Goal: Transaction & Acquisition: Purchase product/service

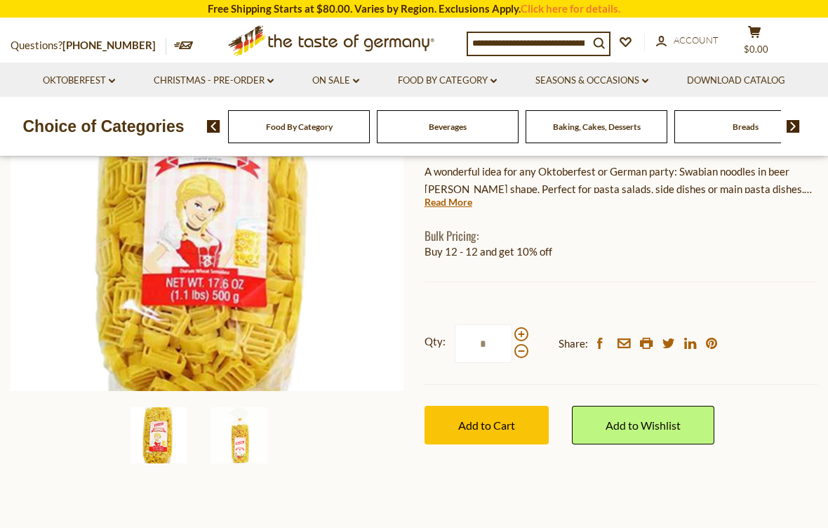
scroll to position [241, 0]
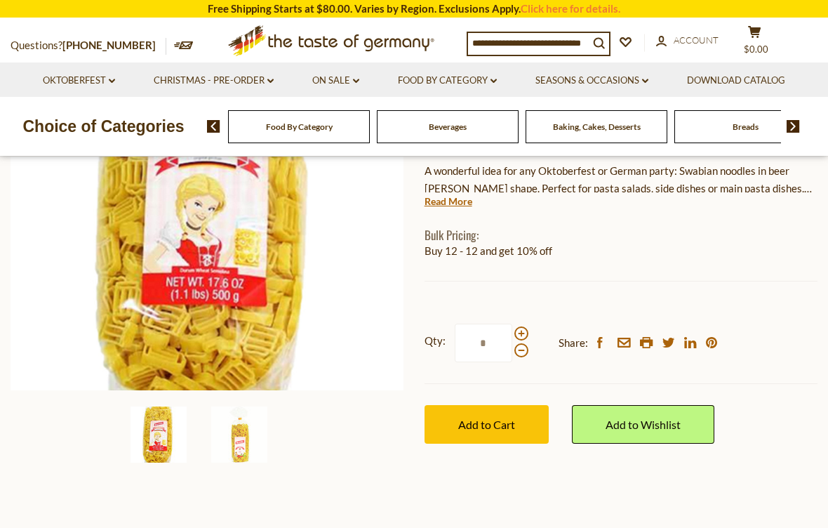
click at [483, 438] on button "Add to Cart" at bounding box center [487, 424] width 124 height 39
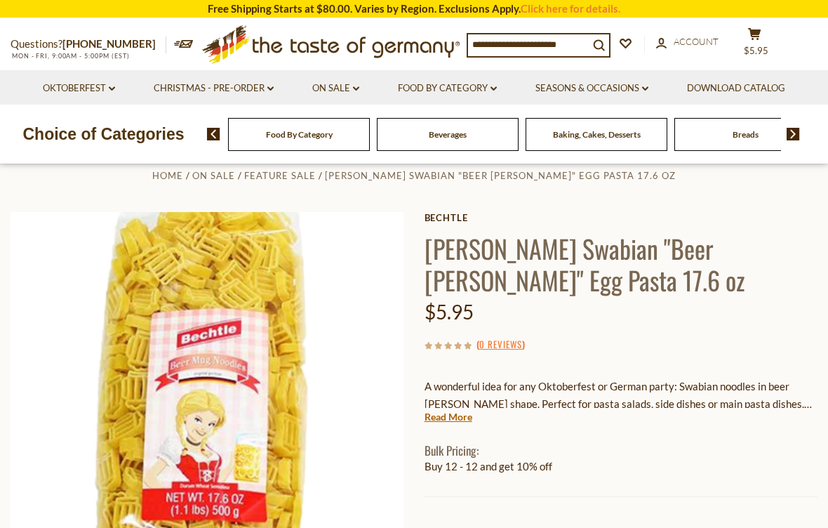
scroll to position [0, 0]
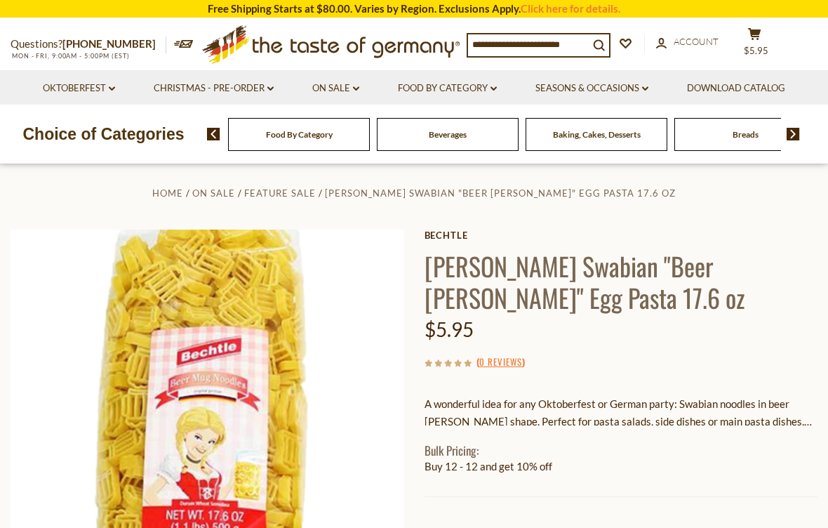
click at [79, 94] on link "Oktoberfest dropdown_arrow" at bounding box center [79, 88] width 72 height 15
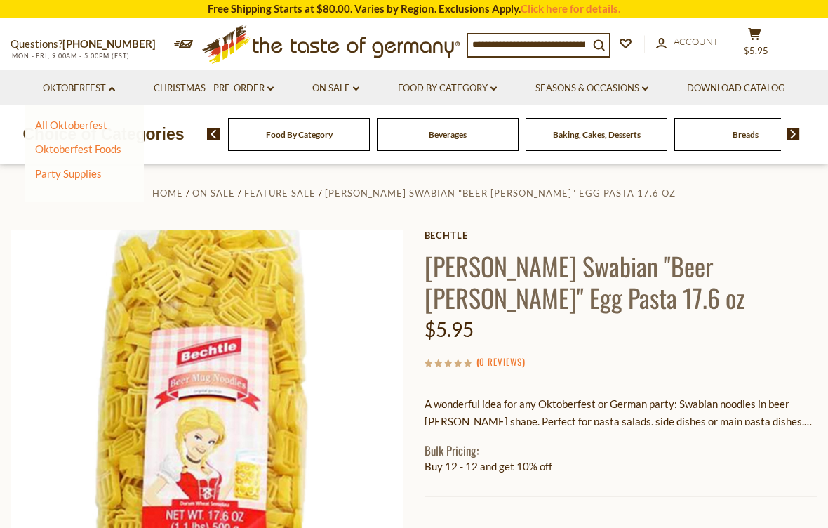
click at [101, 85] on link "Oktoberfest dropdown_arrow" at bounding box center [79, 88] width 72 height 15
click at [377, 128] on div "Beverages" at bounding box center [448, 134] width 142 height 33
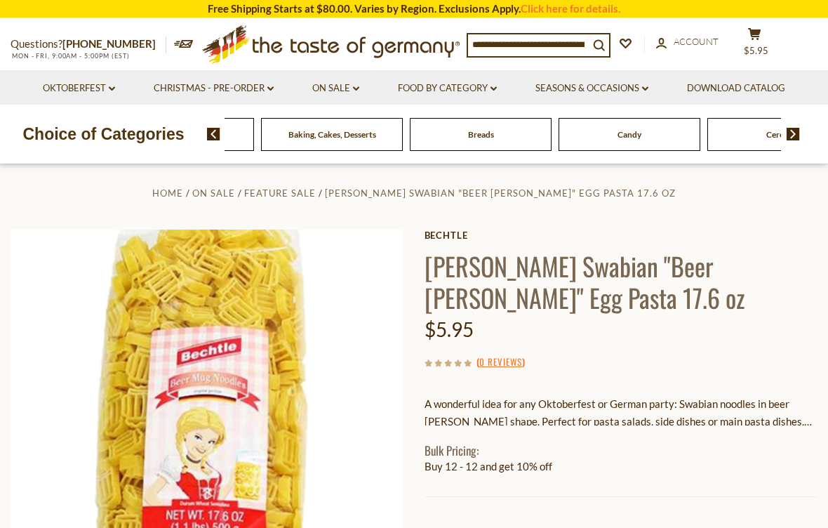
click at [808, 123] on div "Food By Category Beverages Baking, Cakes, Desserts Breads Candy Cereal Cookies …" at bounding box center [517, 134] width 621 height 34
click at [801, 128] on div "Food By Category Beverages Baking, Cakes, Desserts Breads Candy Cereal Cookies …" at bounding box center [517, 134] width 621 height 34
click at [797, 132] on img at bounding box center [793, 134] width 13 height 13
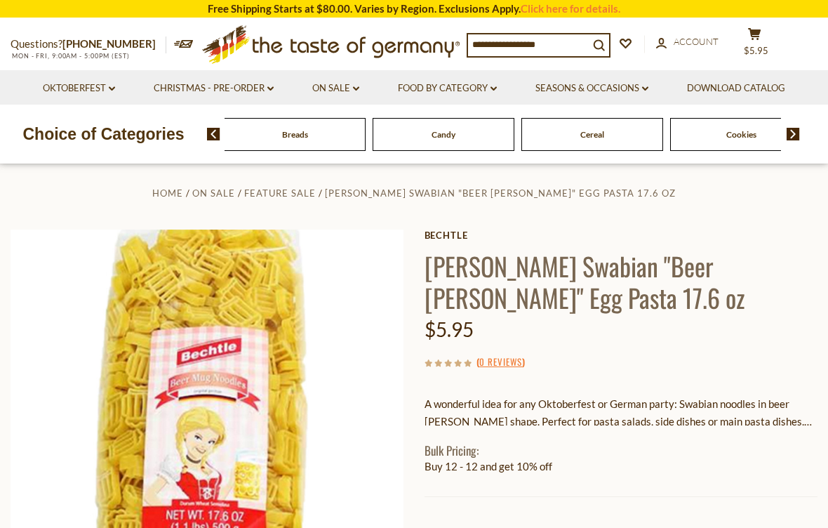
click at [373, 131] on div "Candy" at bounding box center [444, 134] width 142 height 33
click at [760, 197] on ul "Home On Sale Feature Sale Bechtle Swabian "Beer Stein" Egg Pasta 17.6 oz" at bounding box center [414, 193] width 807 height 18
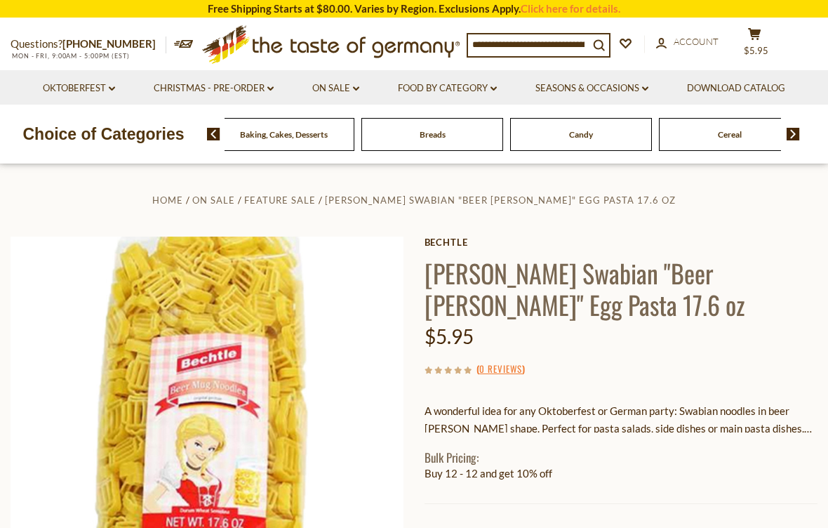
click at [510, 129] on div "Candy" at bounding box center [581, 134] width 142 height 33
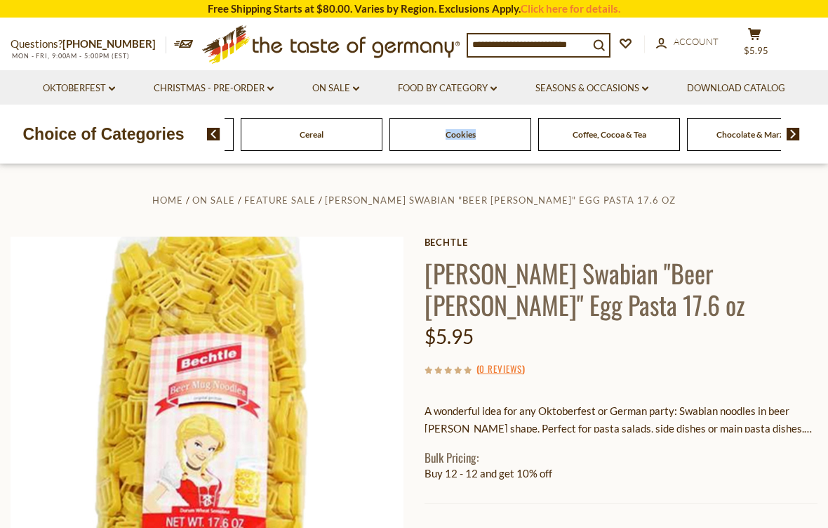
click at [721, 63] on div "Questions? 800-881-6419 MON - FRI, 9:00AM - 5:00PM (EST) .st0{fill:#EDD300;} .s…" at bounding box center [414, 44] width 828 height 51
click at [648, 240] on link "Bechtle" at bounding box center [621, 241] width 393 height 11
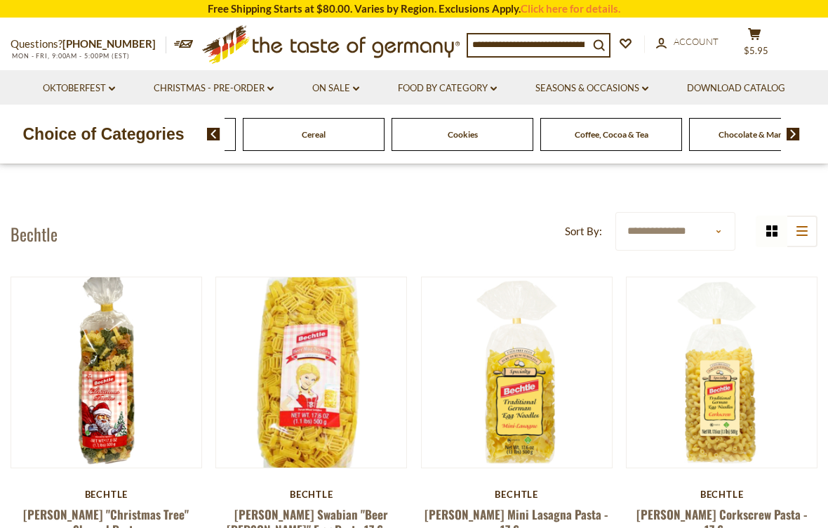
click at [385, 131] on div "Cereal" at bounding box center [314, 134] width 142 height 33
click at [447, 89] on link "Food By Category dropdown_arrow" at bounding box center [447, 88] width 99 height 15
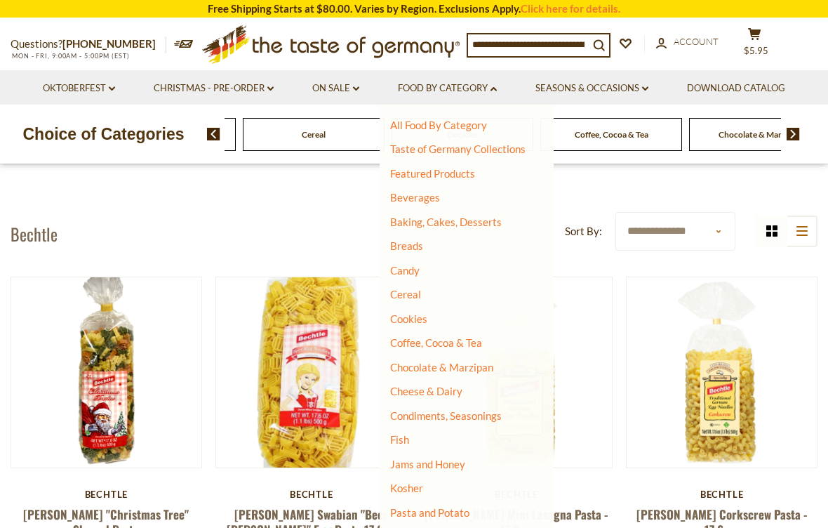
click at [410, 239] on link "Breads" at bounding box center [406, 245] width 33 height 13
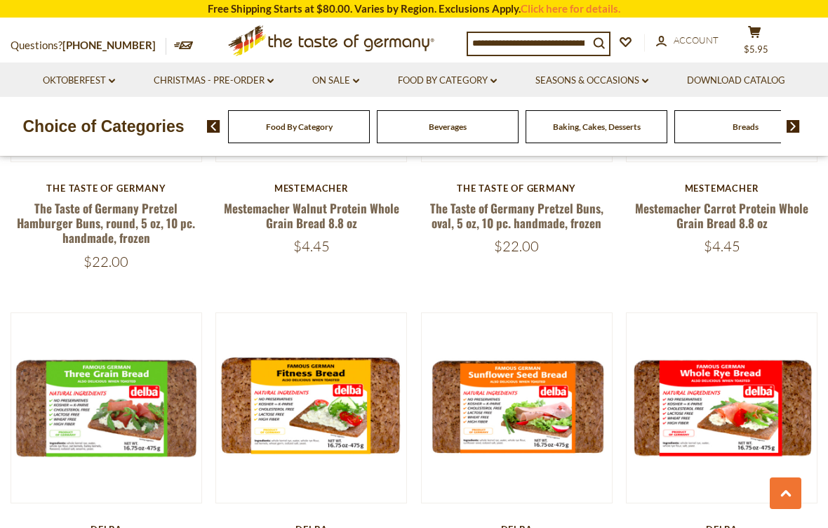
scroll to position [1852, 0]
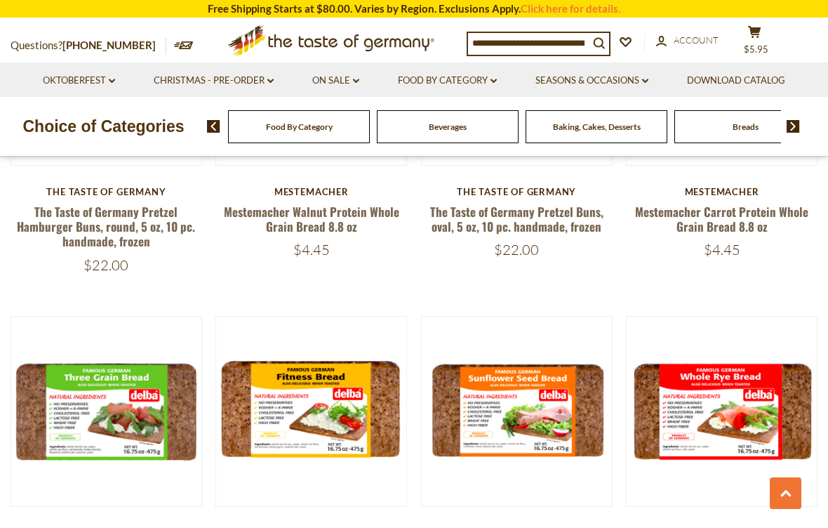
click at [800, 122] on img at bounding box center [793, 126] width 13 height 13
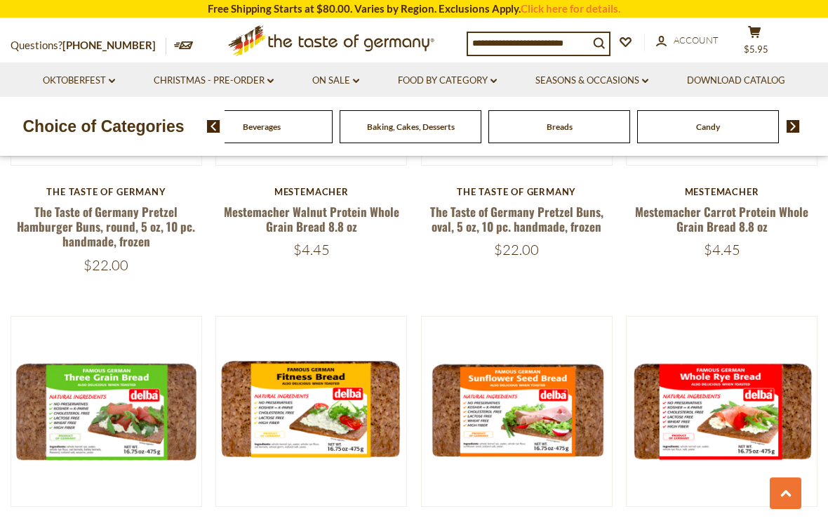
click at [798, 121] on img at bounding box center [793, 126] width 13 height 13
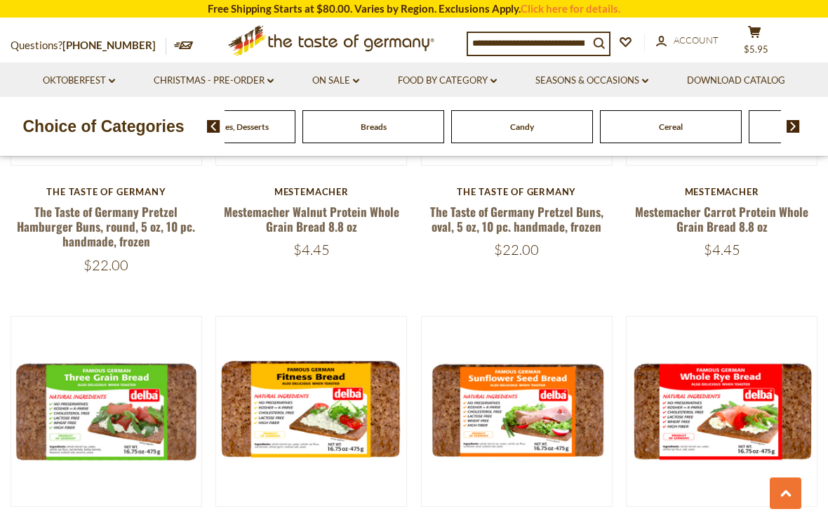
click at [798, 122] on img at bounding box center [793, 126] width 13 height 13
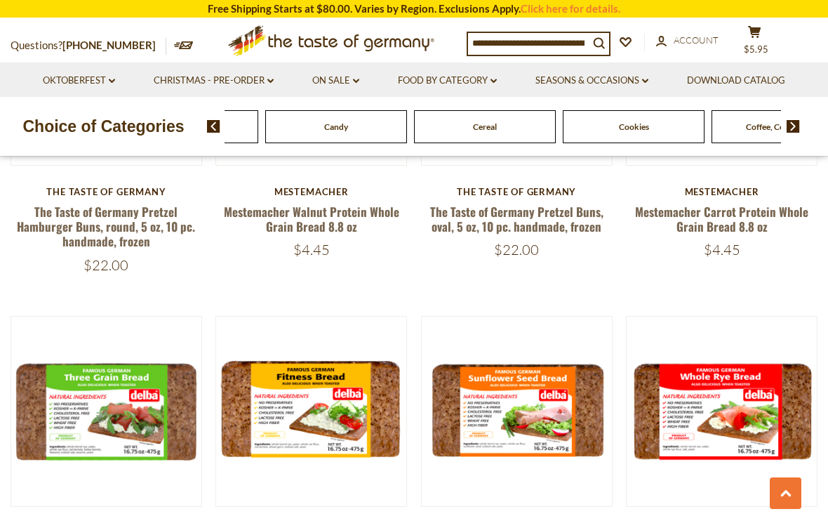
click at [791, 128] on img at bounding box center [793, 126] width 13 height 13
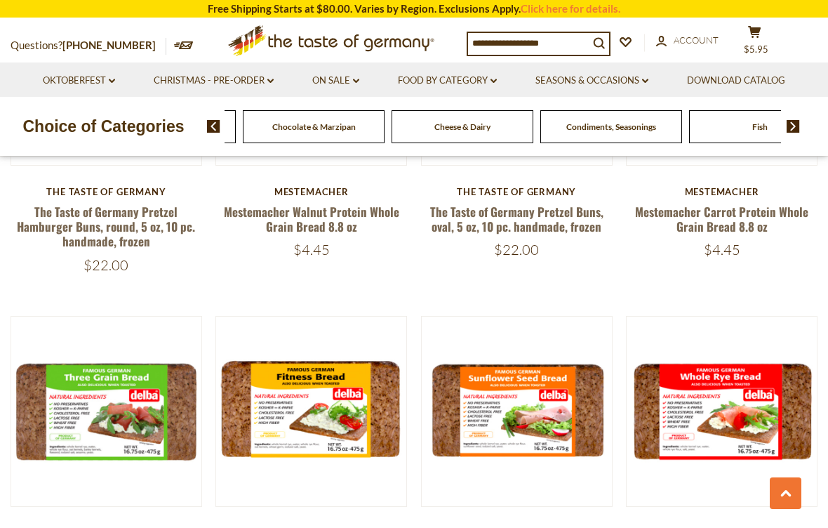
click at [236, 125] on div "Coffee, Cocoa & Tea" at bounding box center [165, 126] width 142 height 33
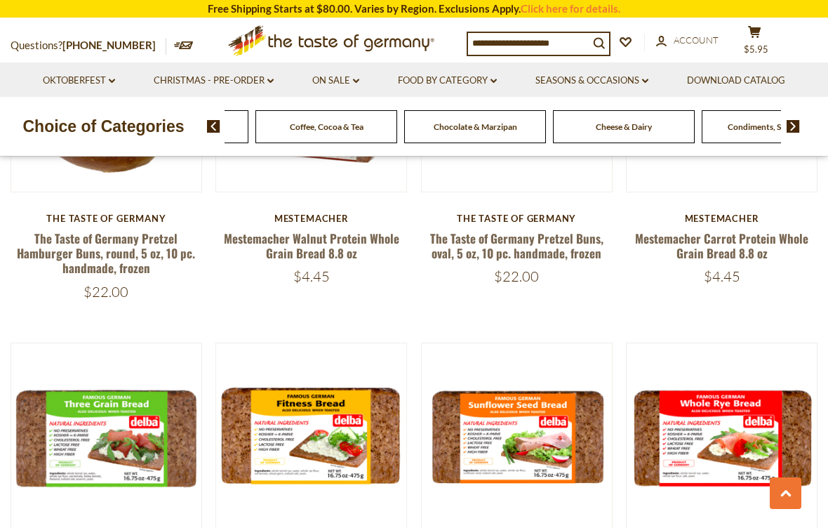
scroll to position [1822, 0]
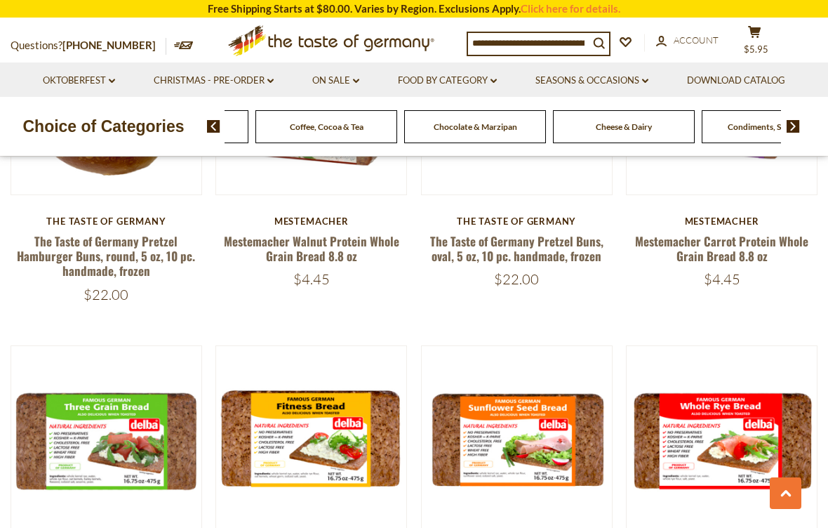
click at [600, 38] on icon "submit" at bounding box center [599, 43] width 11 height 11
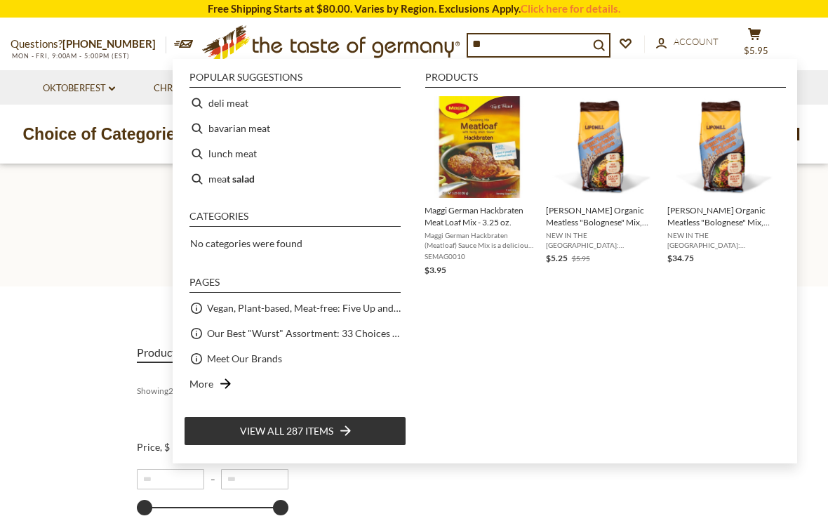
type input "*"
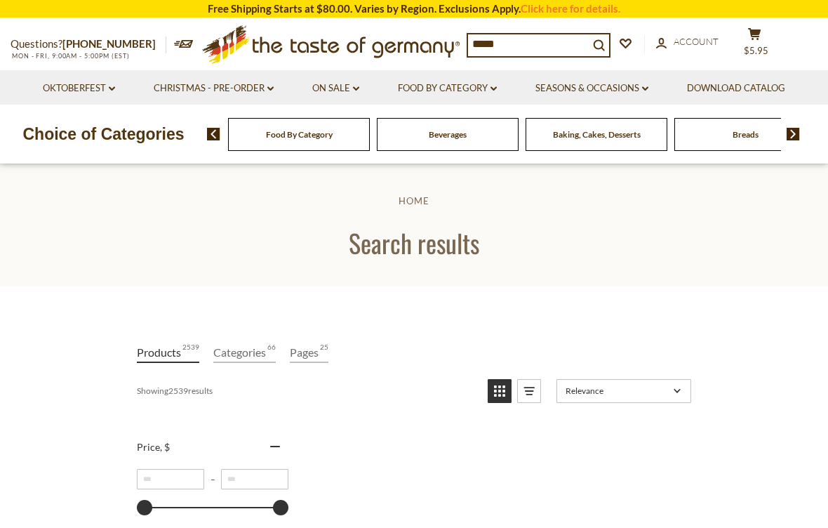
type input "*****"
click at [629, 39] on icon "wishlist" at bounding box center [626, 44] width 12 height 10
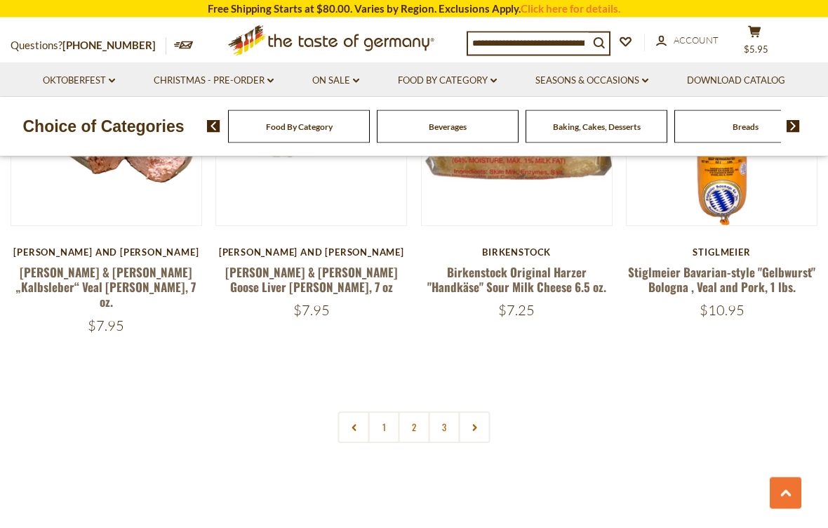
scroll to position [3213, 0]
click at [413, 411] on link "2" at bounding box center [415, 427] width 32 height 32
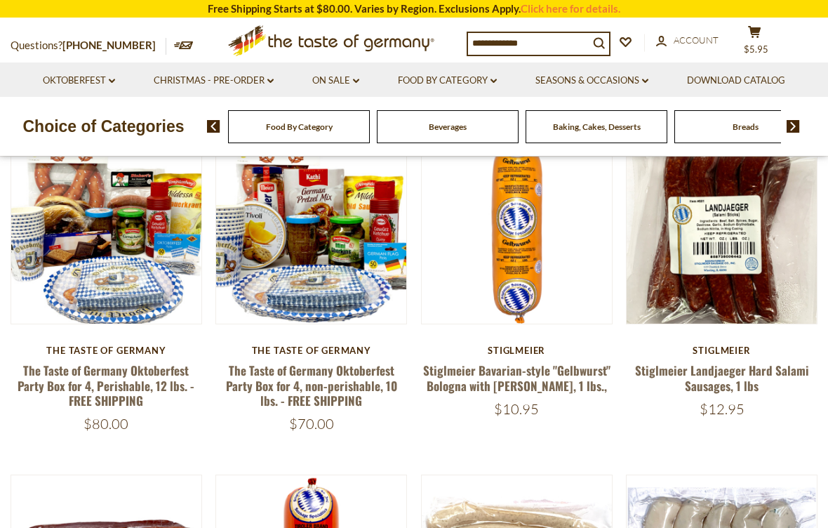
scroll to position [387, 0]
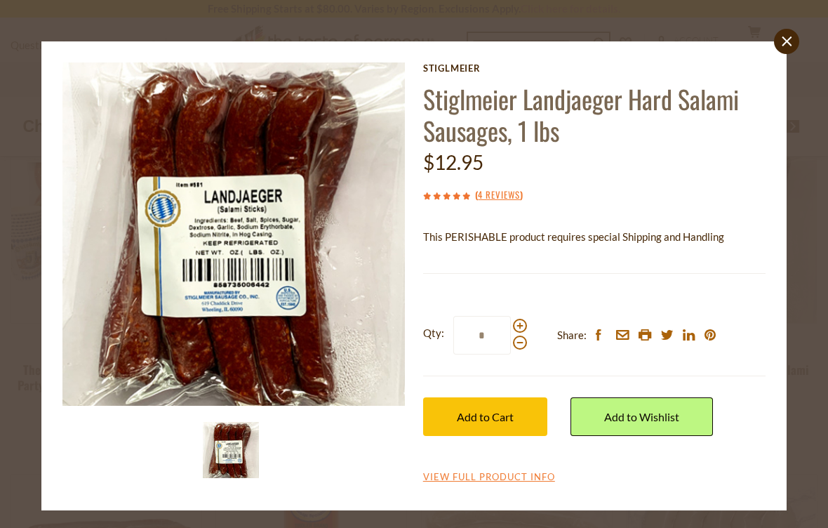
click at [483, 425] on button "Add to Cart" at bounding box center [485, 416] width 124 height 39
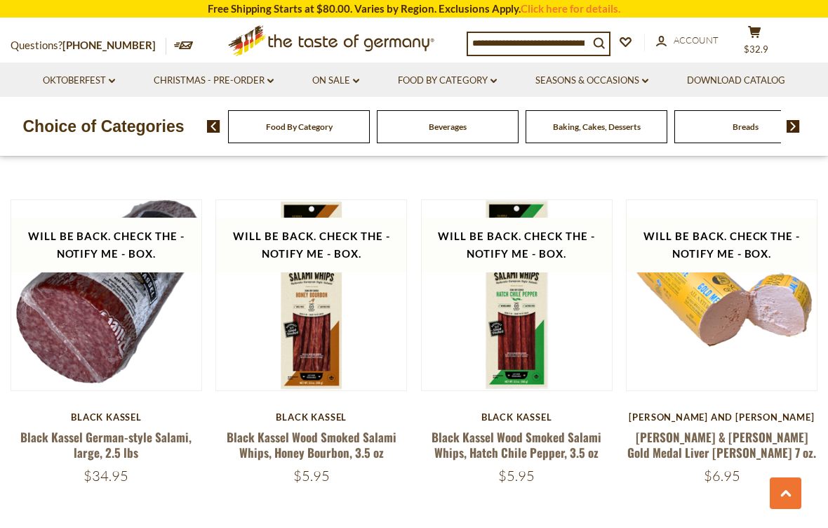
scroll to position [2993, 0]
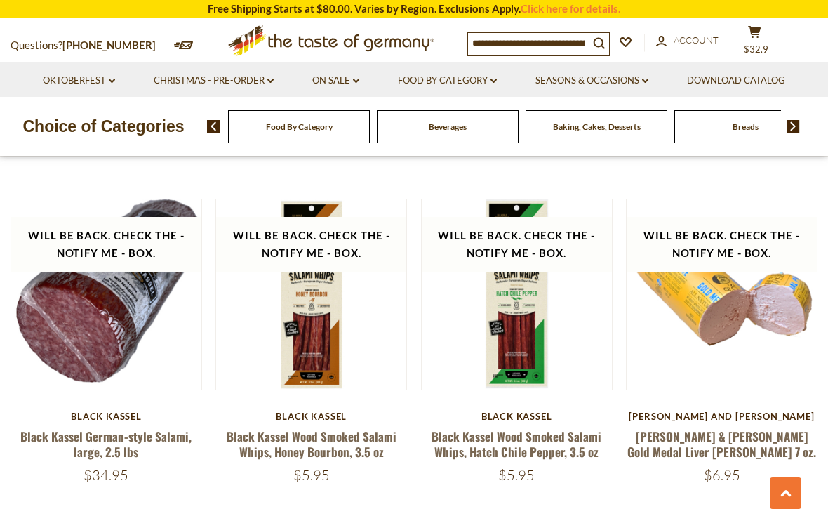
click at [740, 65] on button "Quick View" at bounding box center [721, 50] width 95 height 32
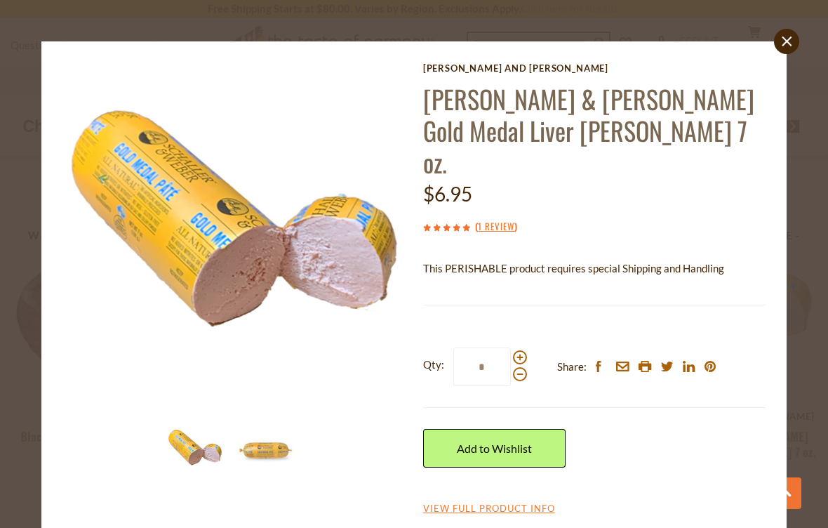
click at [523, 350] on span at bounding box center [520, 357] width 14 height 14
click at [511, 347] on input "*" at bounding box center [482, 366] width 58 height 39
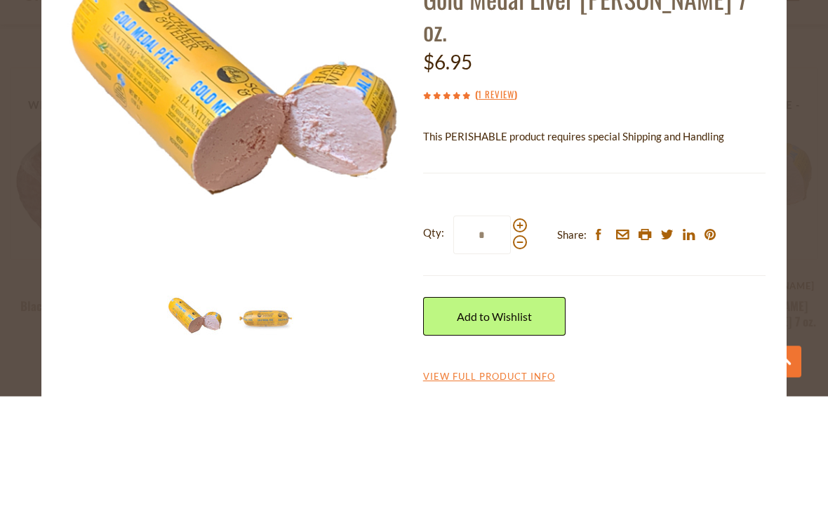
click at [597, 139] on div "Schaller and Weber Schaller & Weber Gold Medal Liver Pate 7 oz. $6.95 ( 1 Revie…" at bounding box center [594, 289] width 342 height 454
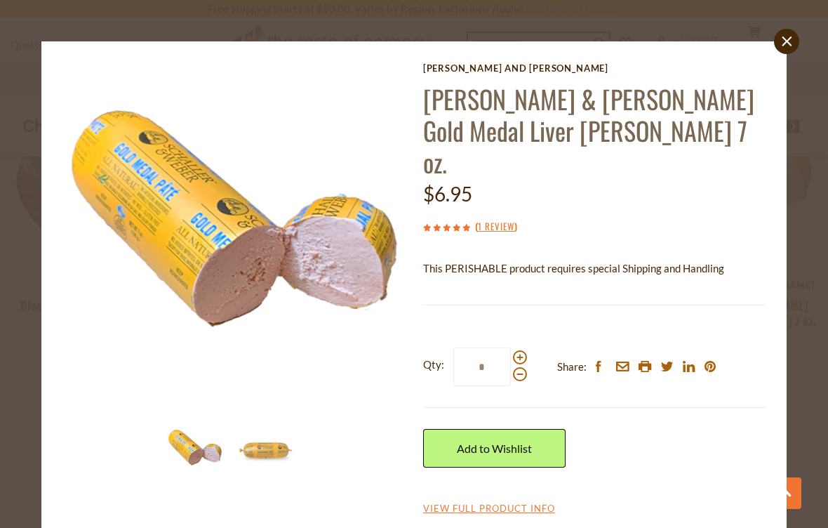
click at [526, 367] on span at bounding box center [520, 374] width 14 height 14
click at [511, 347] on input "*" at bounding box center [482, 366] width 58 height 39
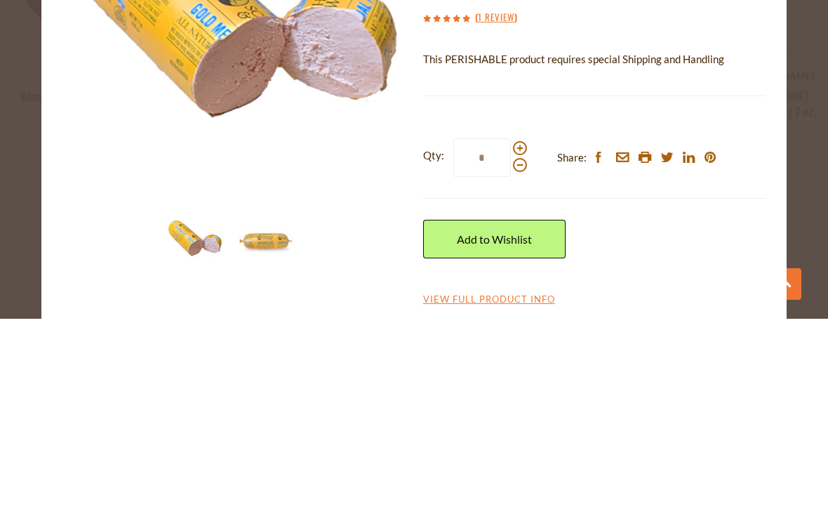
click at [523, 367] on span at bounding box center [520, 374] width 14 height 14
click at [511, 347] on input "*" at bounding box center [482, 366] width 58 height 39
type input "*"
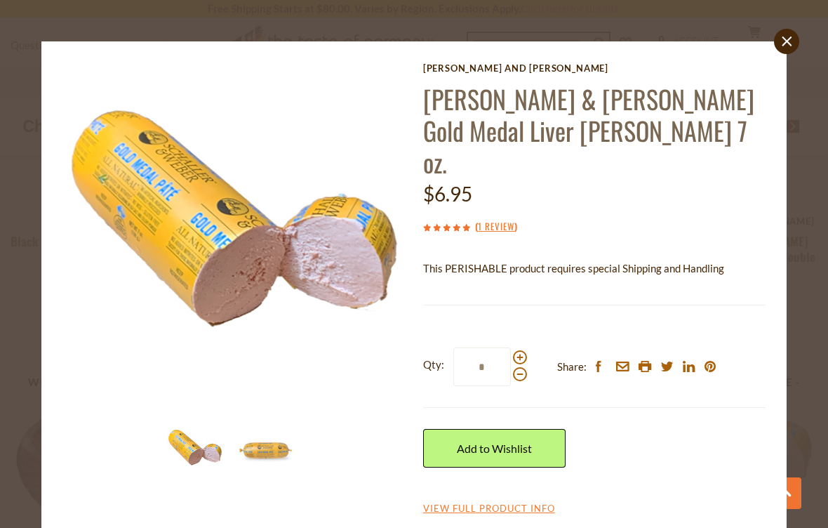
scroll to position [2835, 0]
